Goal: Task Accomplishment & Management: Manage account settings

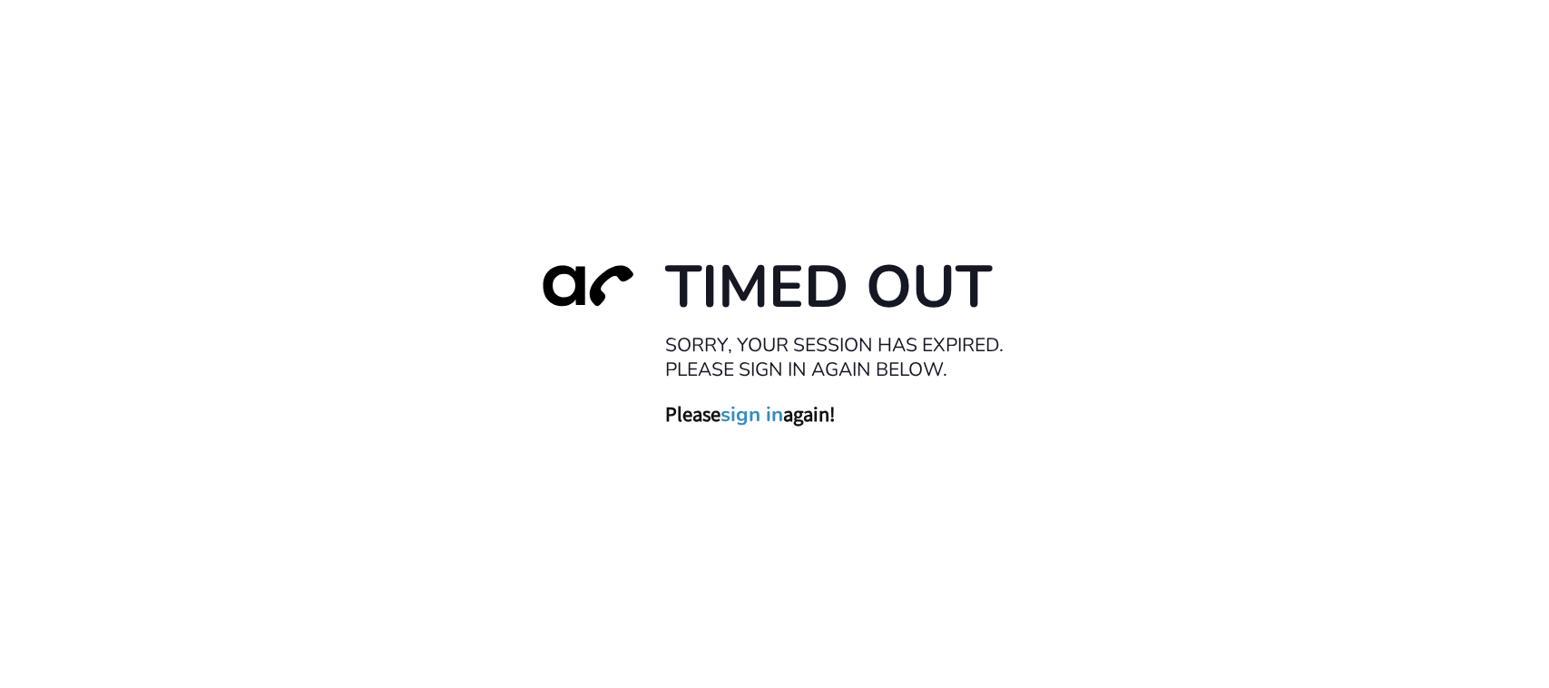
click at [745, 418] on link "sign in" at bounding box center [752, 414] width 63 height 25
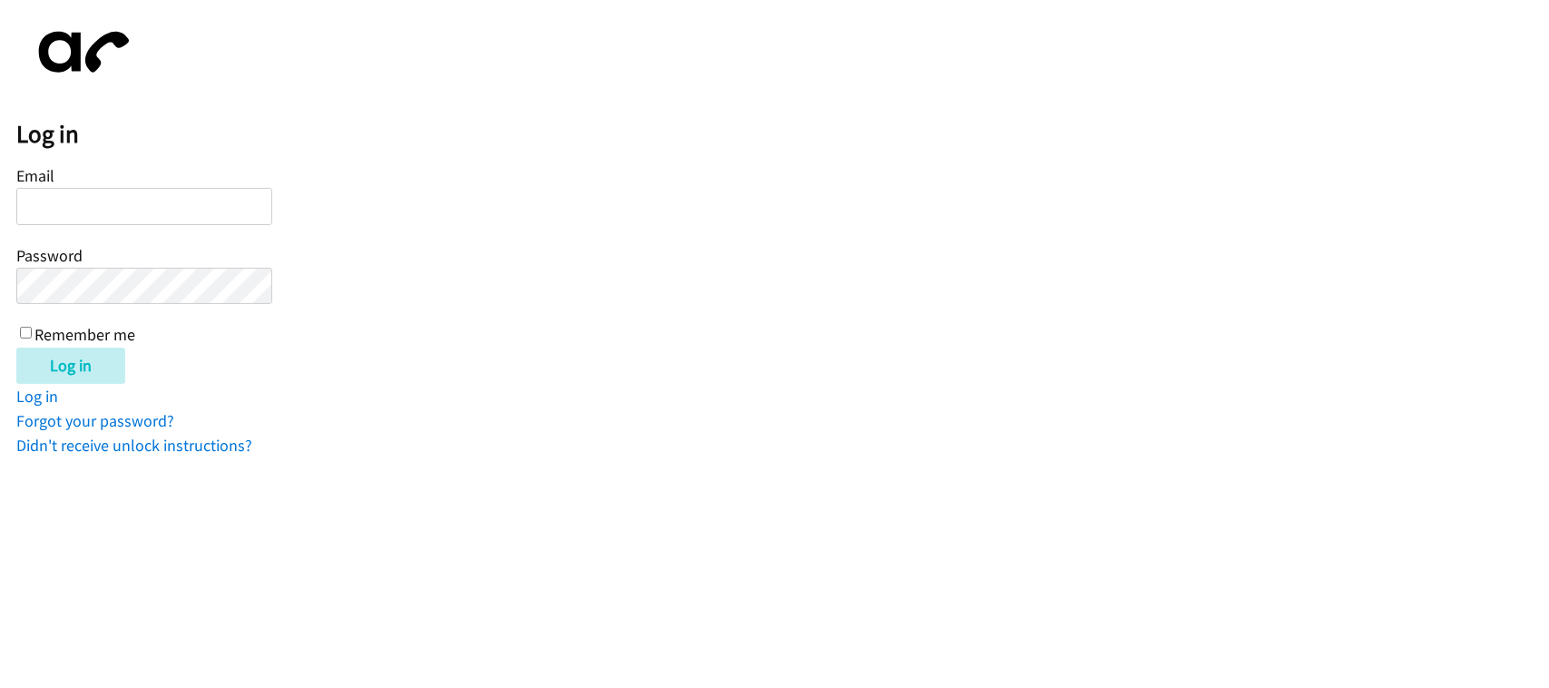
click at [82, 207] on input "Email" at bounding box center [144, 206] width 256 height 37
type input "C"
type input "[EMAIL_ADDRESS][DOMAIN_NAME]"
click at [16, 348] on input "Log in" at bounding box center [70, 366] width 109 height 36
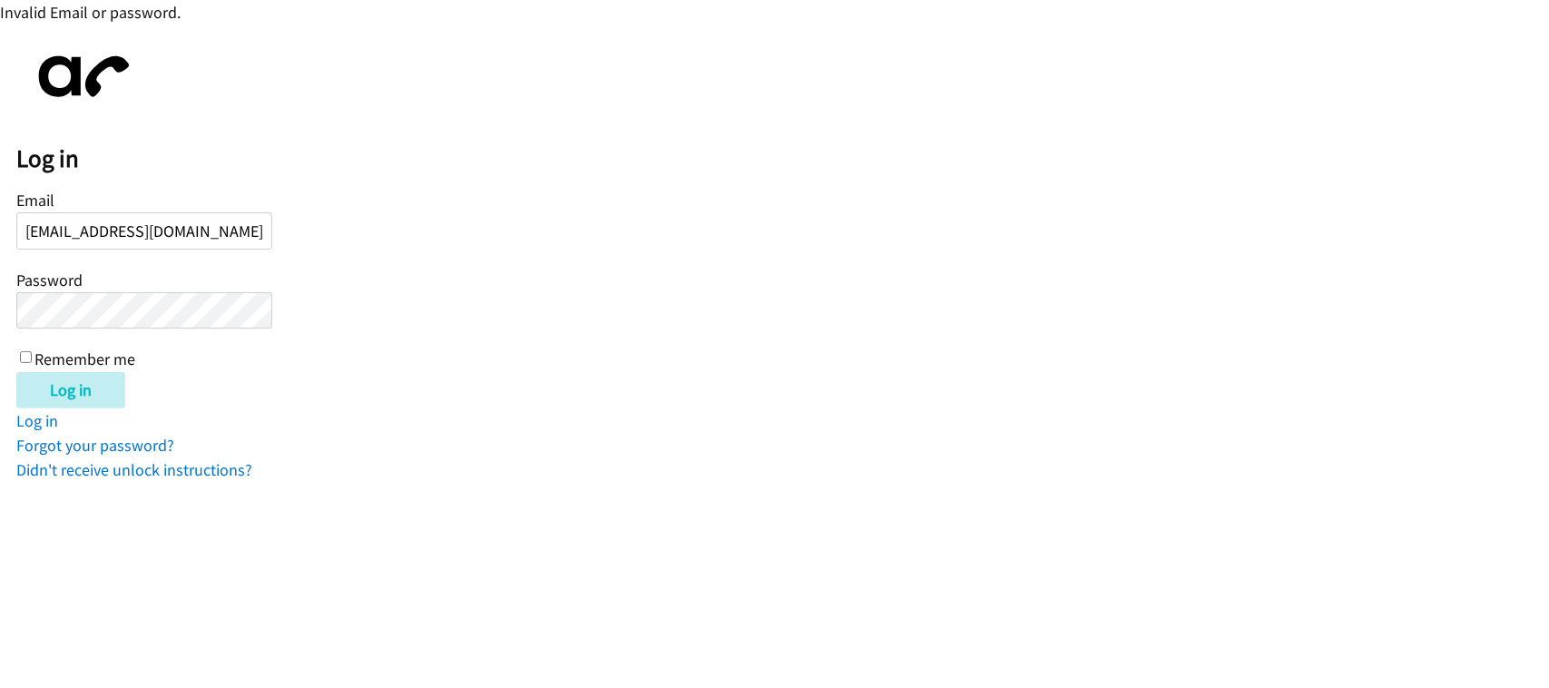
click at [16, 372] on input "Log in" at bounding box center [70, 390] width 109 height 36
